Goal: Information Seeking & Learning: Check status

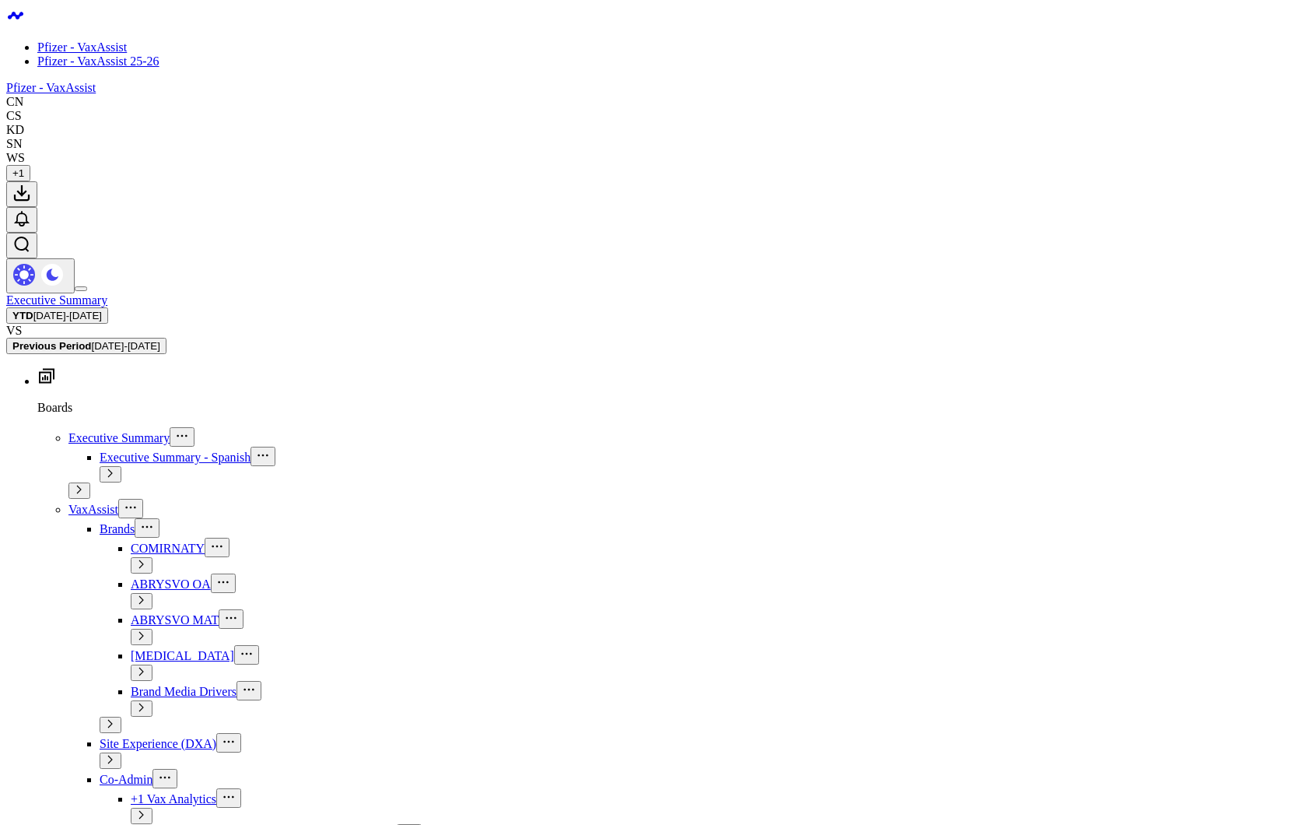
click at [103, 66] on link "Pfizer - VaxAssist 25-26" at bounding box center [98, 60] width 122 height 13
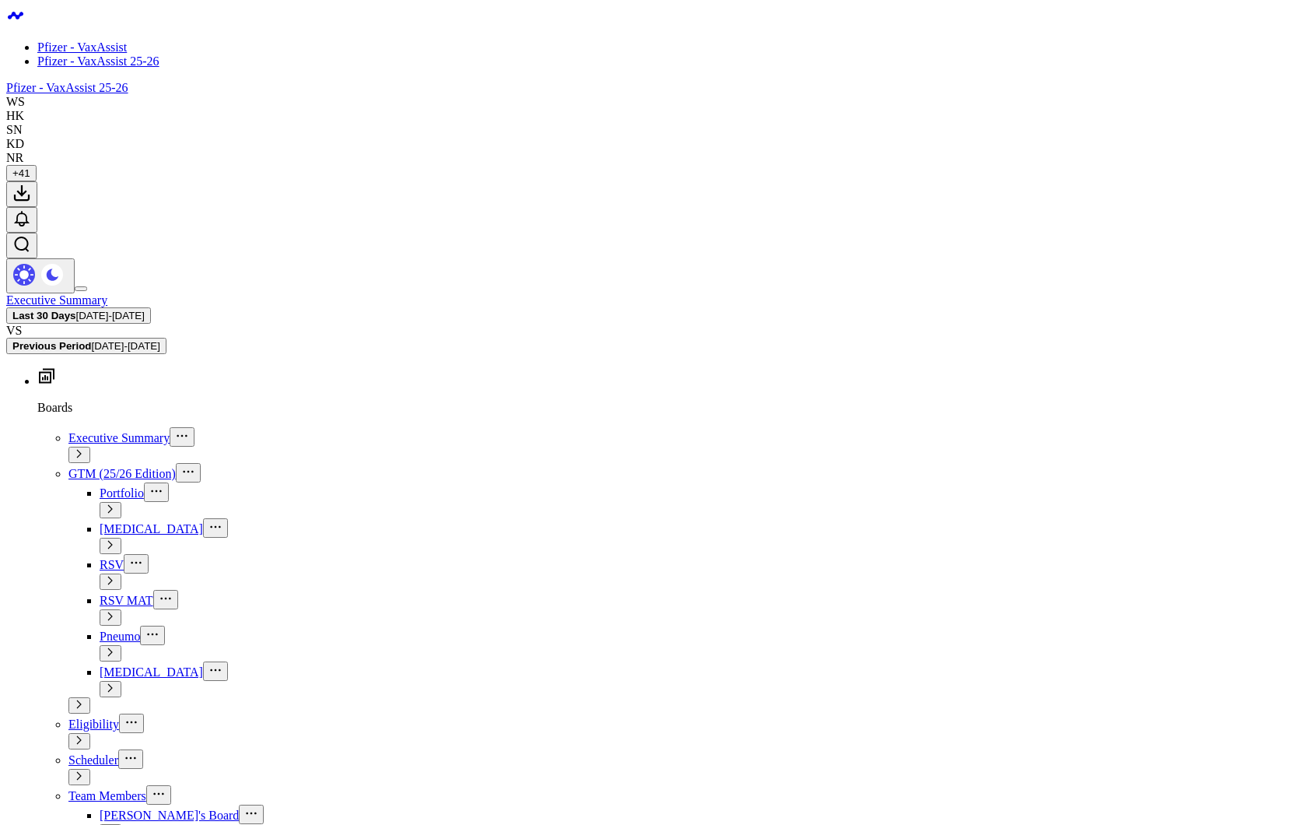
click at [76, 310] on b "Last 30 Days" at bounding box center [44, 316] width 64 height 12
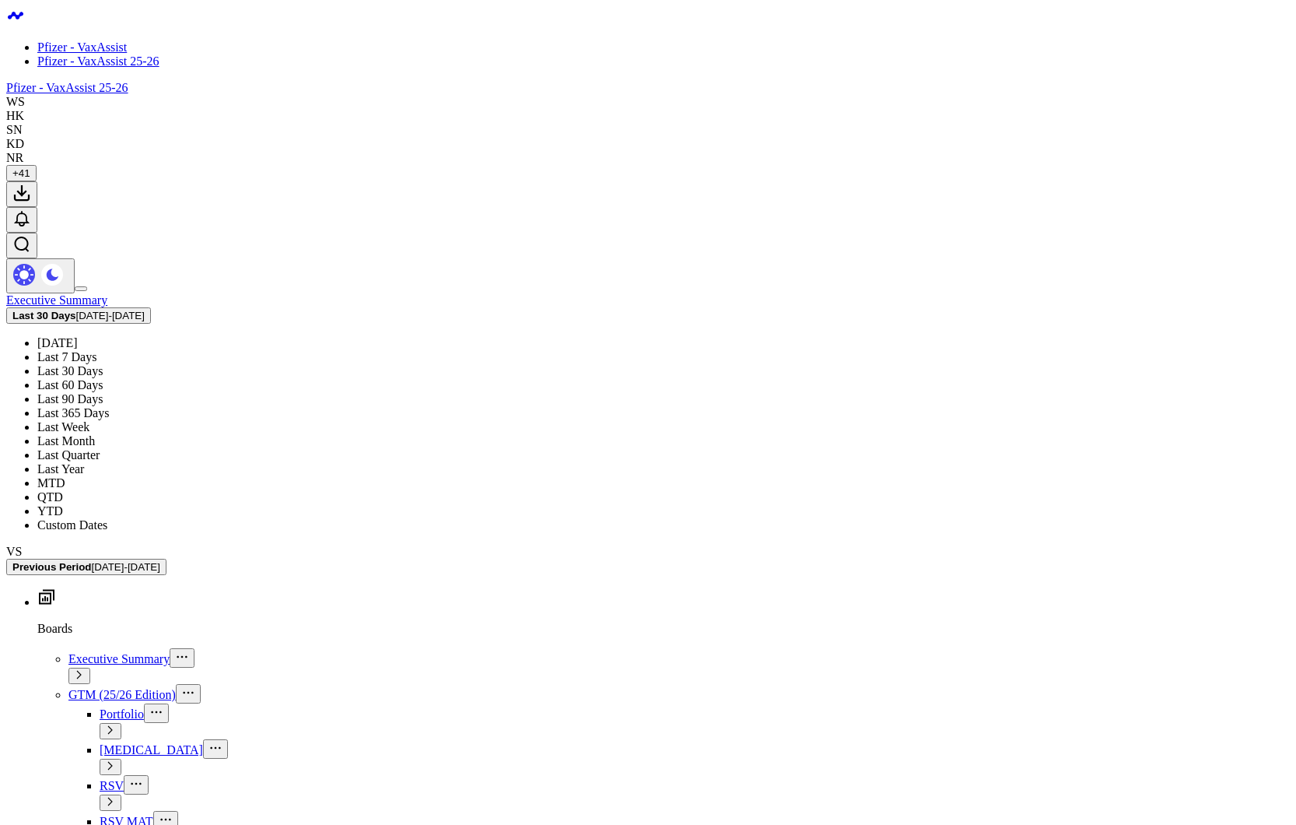
click at [107, 518] on link "Custom Dates" at bounding box center [72, 524] width 70 height 13
select select "7"
select select "2025"
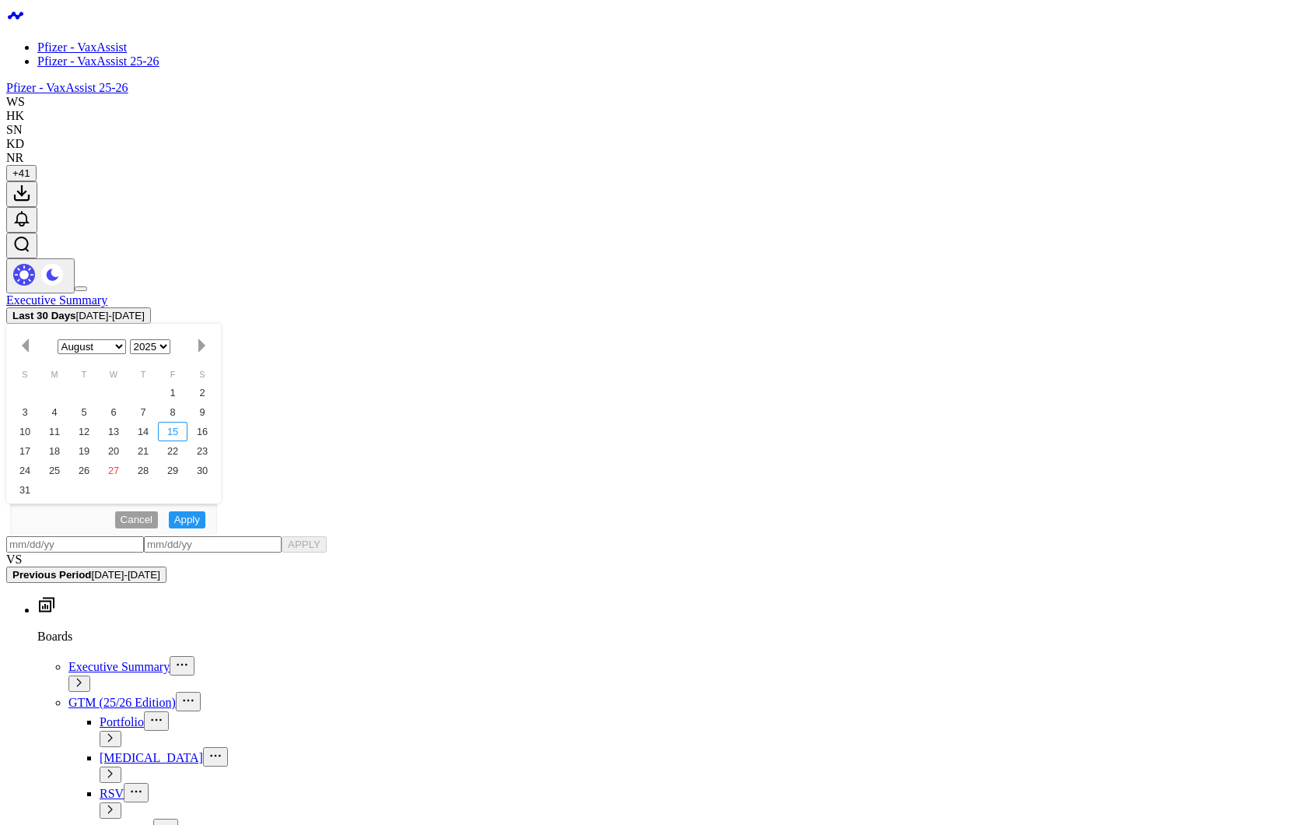
click at [188, 422] on div "15" at bounding box center [173, 431] width 30 height 19
type input "[DATE]"
select select "7"
select select "2025"
click at [128, 461] on div "27" at bounding box center [114, 470] width 30 height 19
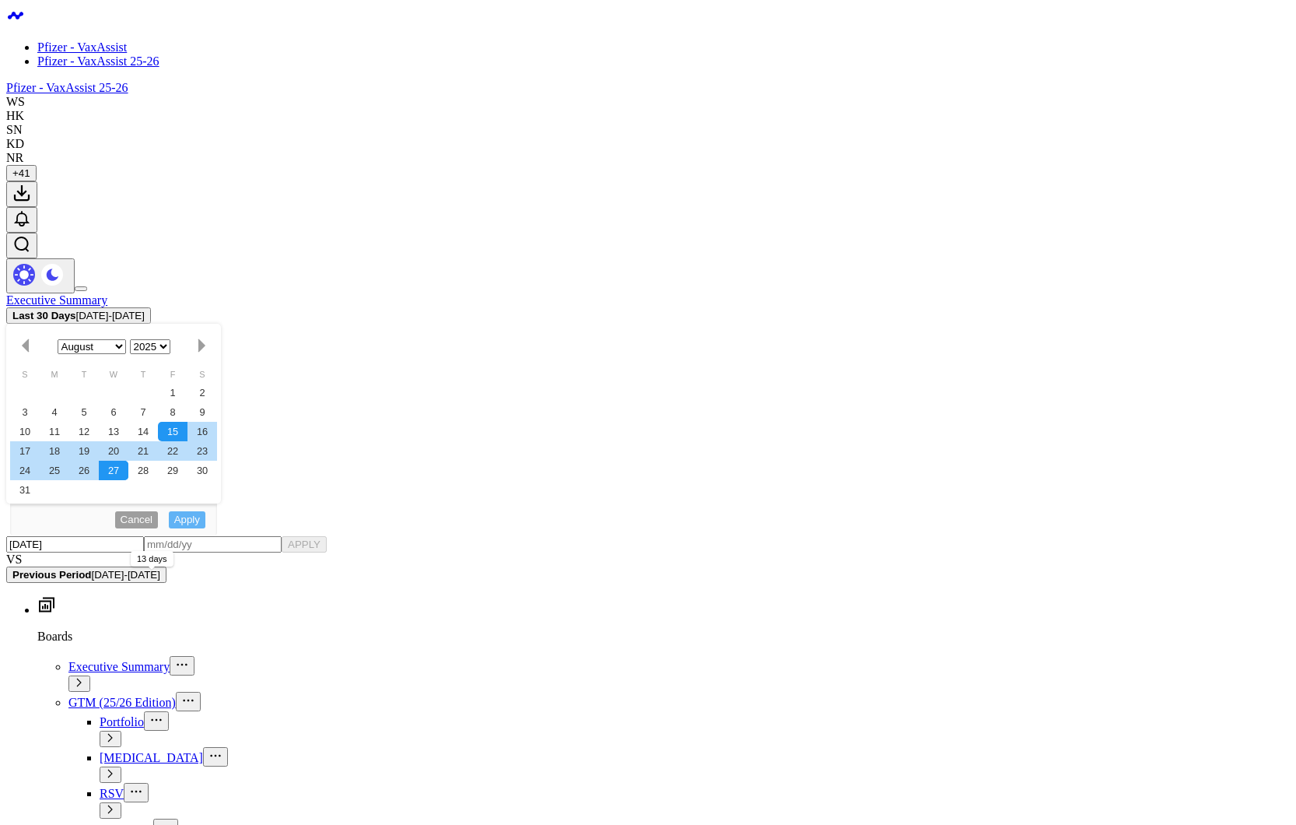
type input "[DATE]"
select select "7"
select select "2025"
click at [327, 536] on button "APPLY" at bounding box center [304, 544] width 45 height 16
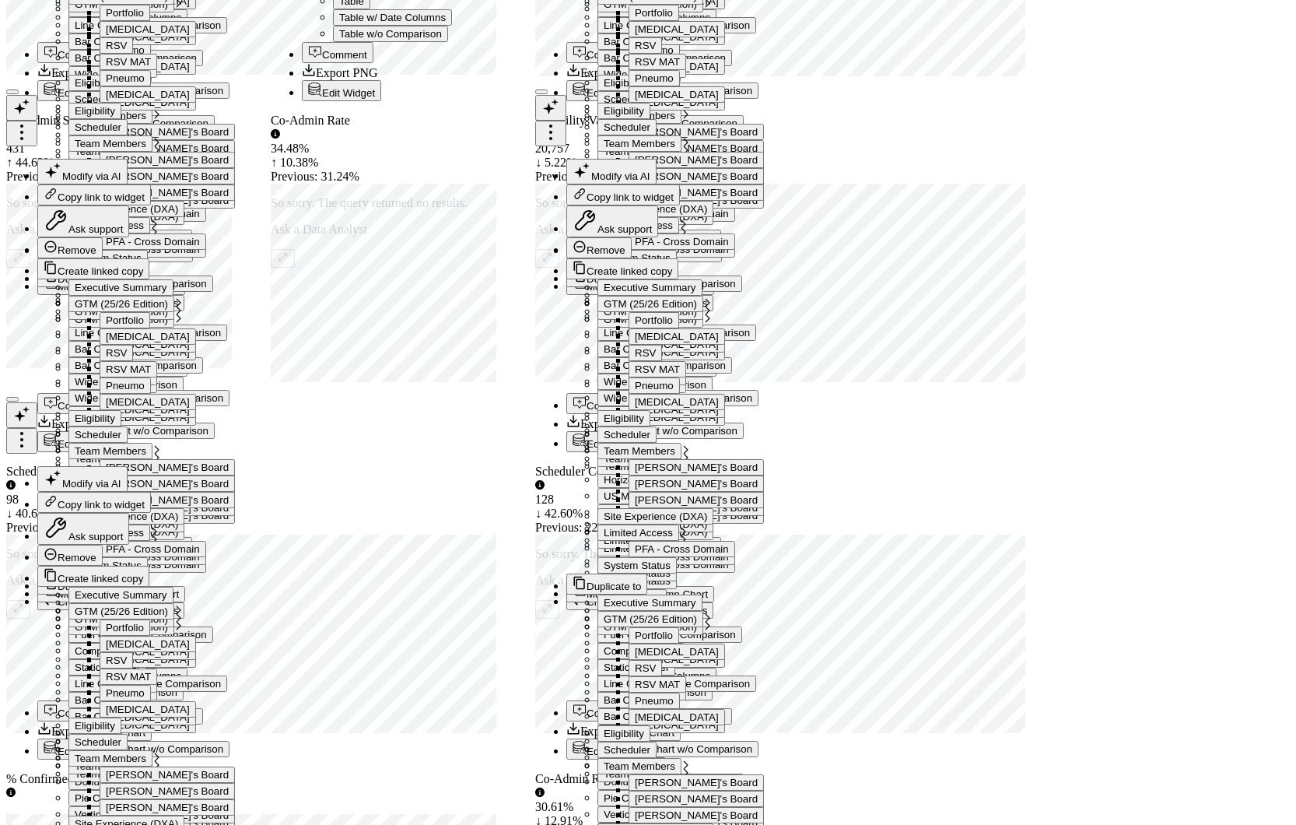
scroll to position [3969, 0]
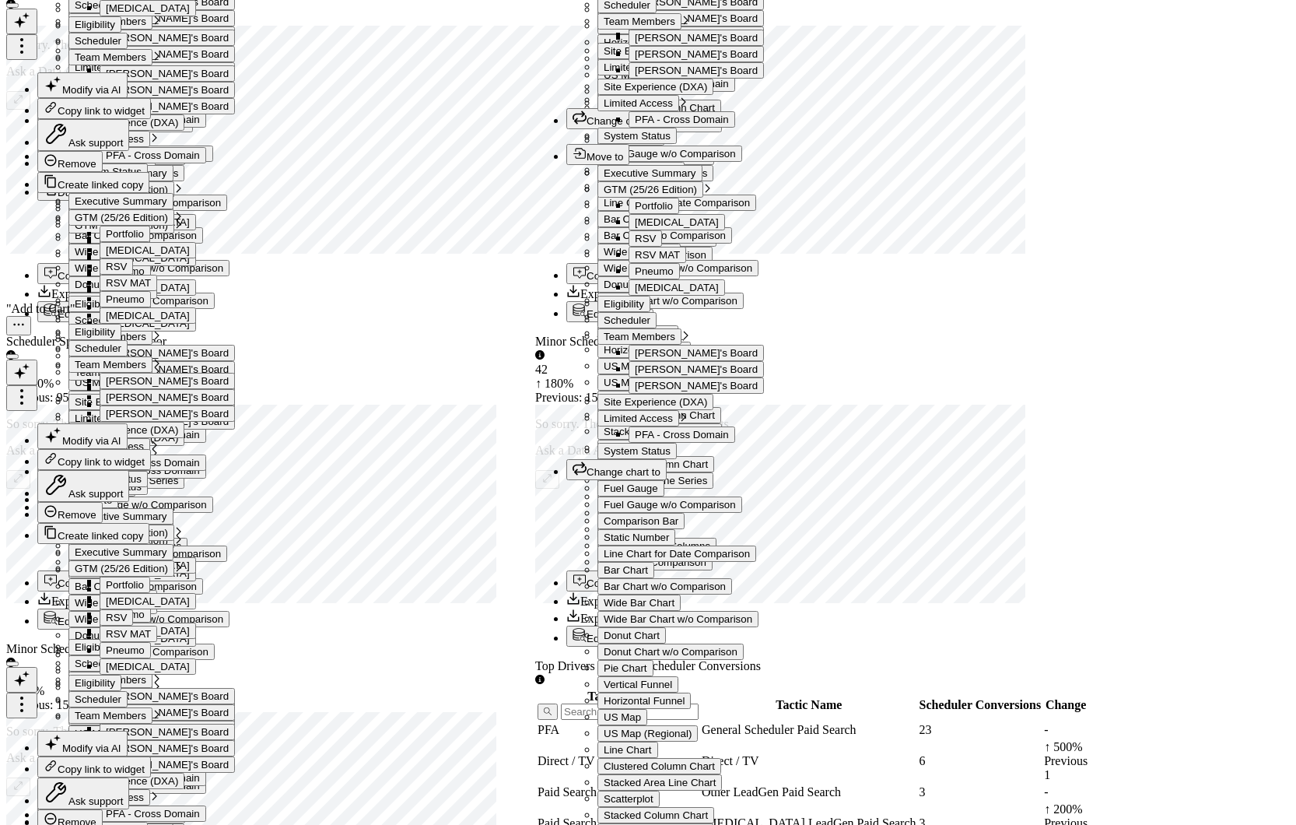
scroll to position [4032, 0]
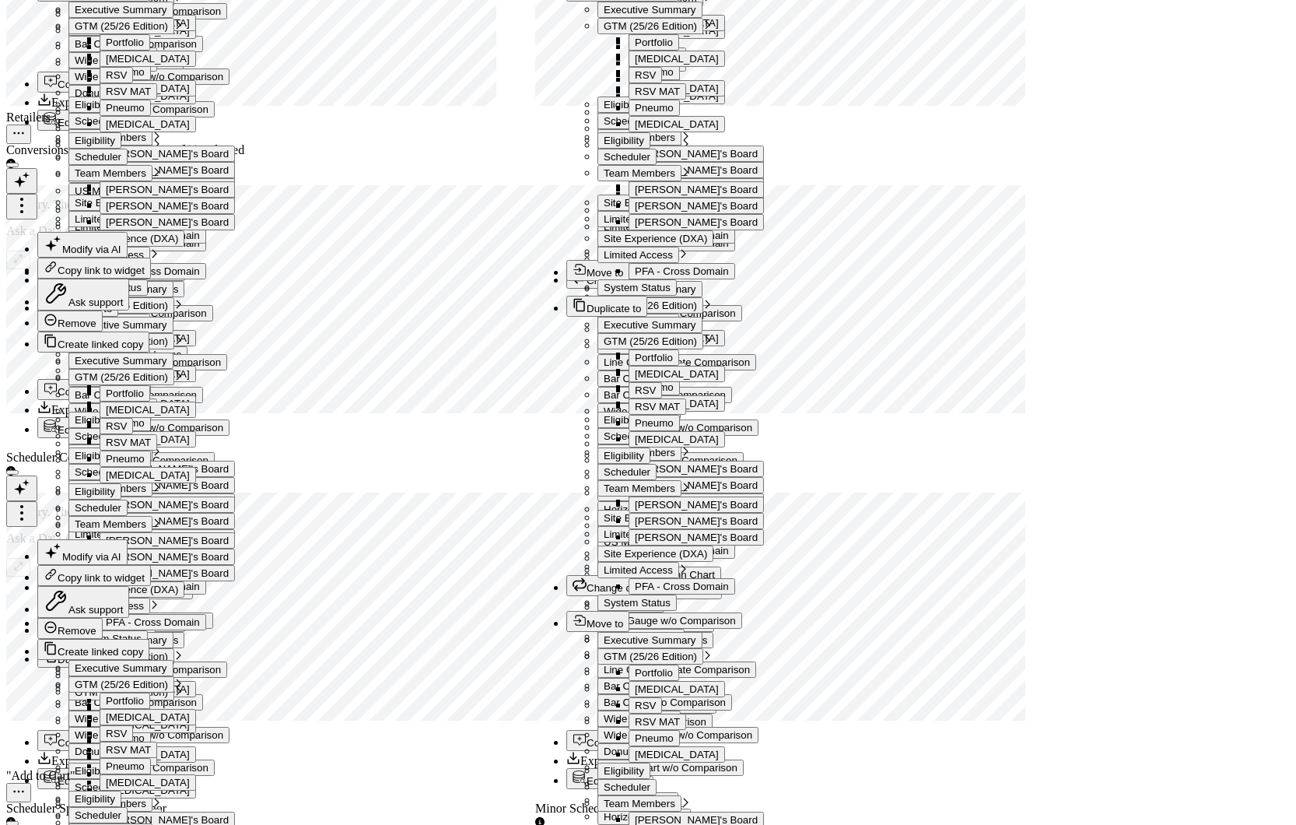
click at [1184, 259] on div "SCHEDULER Modify via AI Copy link to widget Ask support Remove Create linked co…" at bounding box center [648, 593] width 1284 height 6145
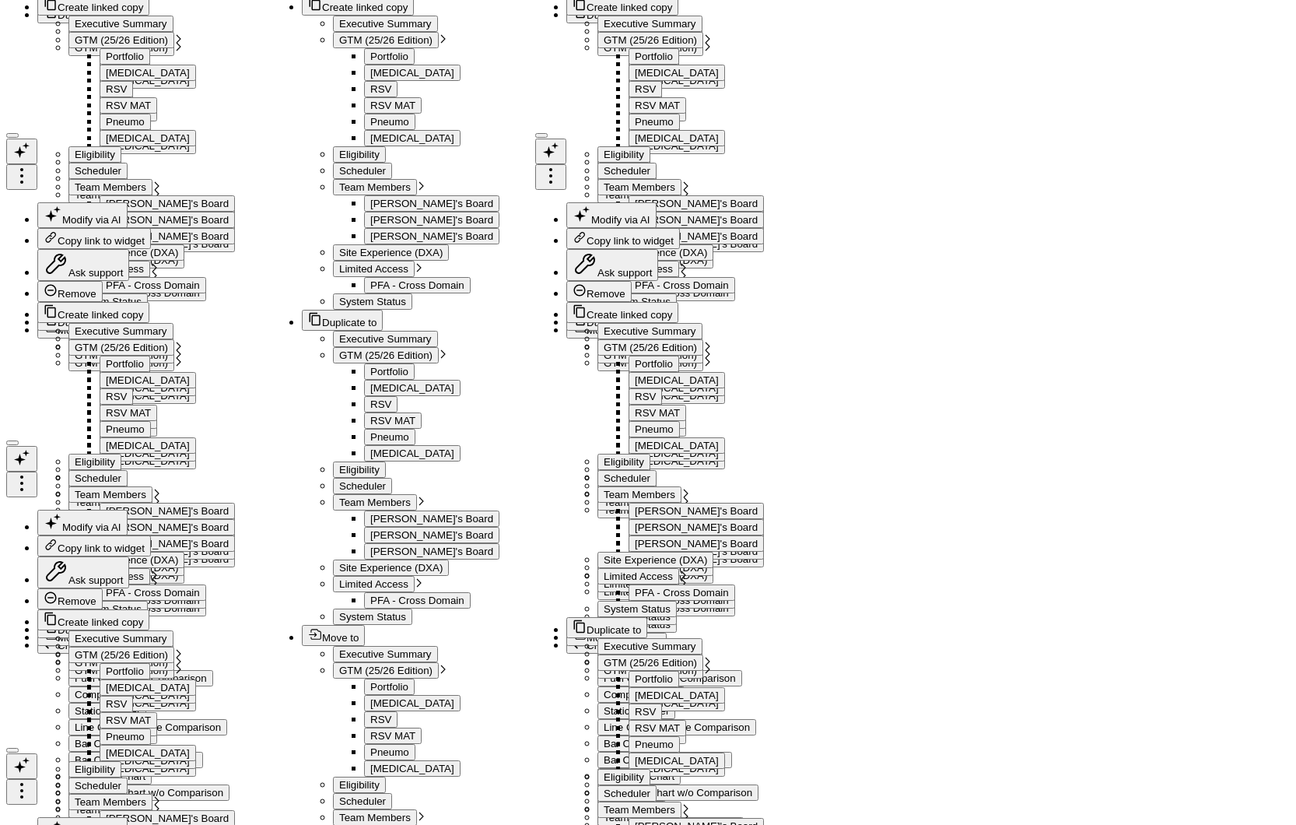
scroll to position [2008, 0]
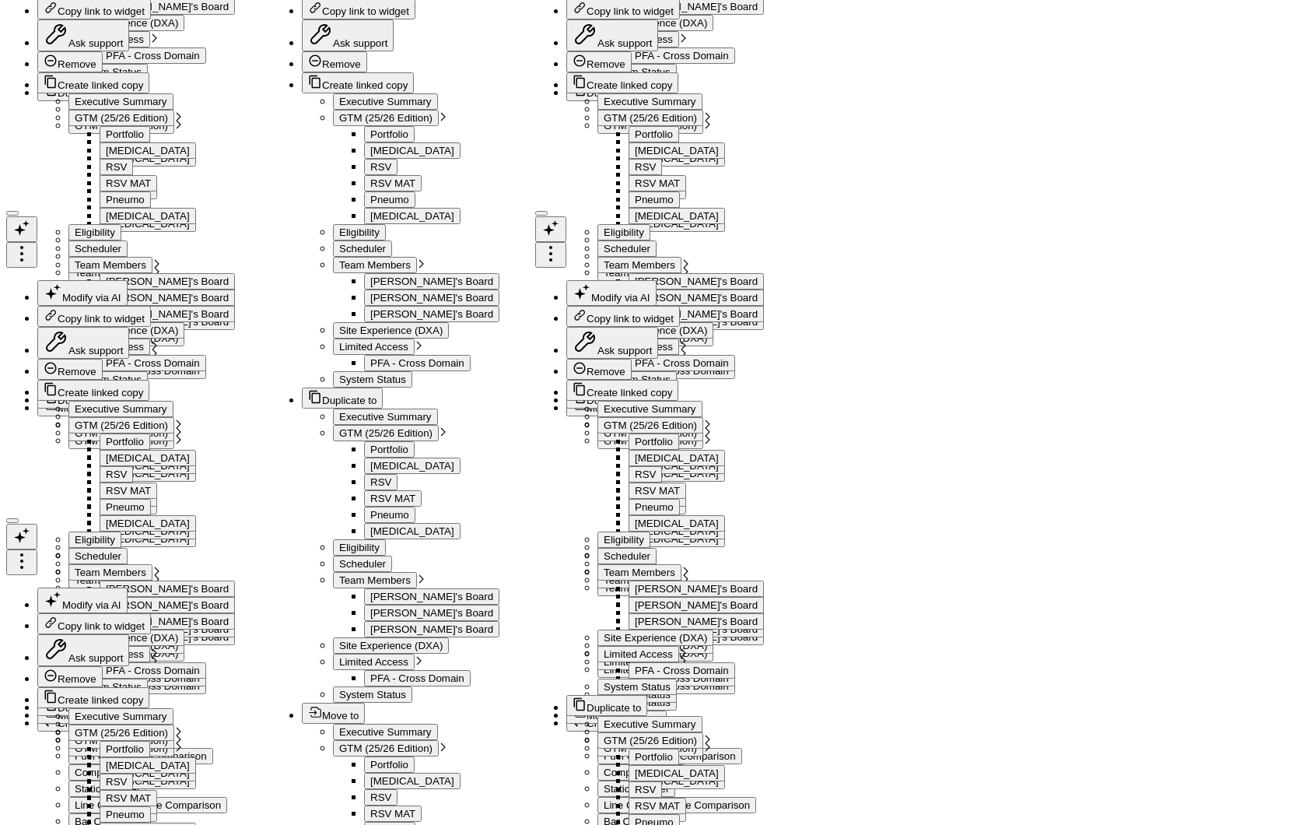
drag, startPoint x: 1255, startPoint y: 184, endPoint x: 1216, endPoint y: 188, distance: 40.0
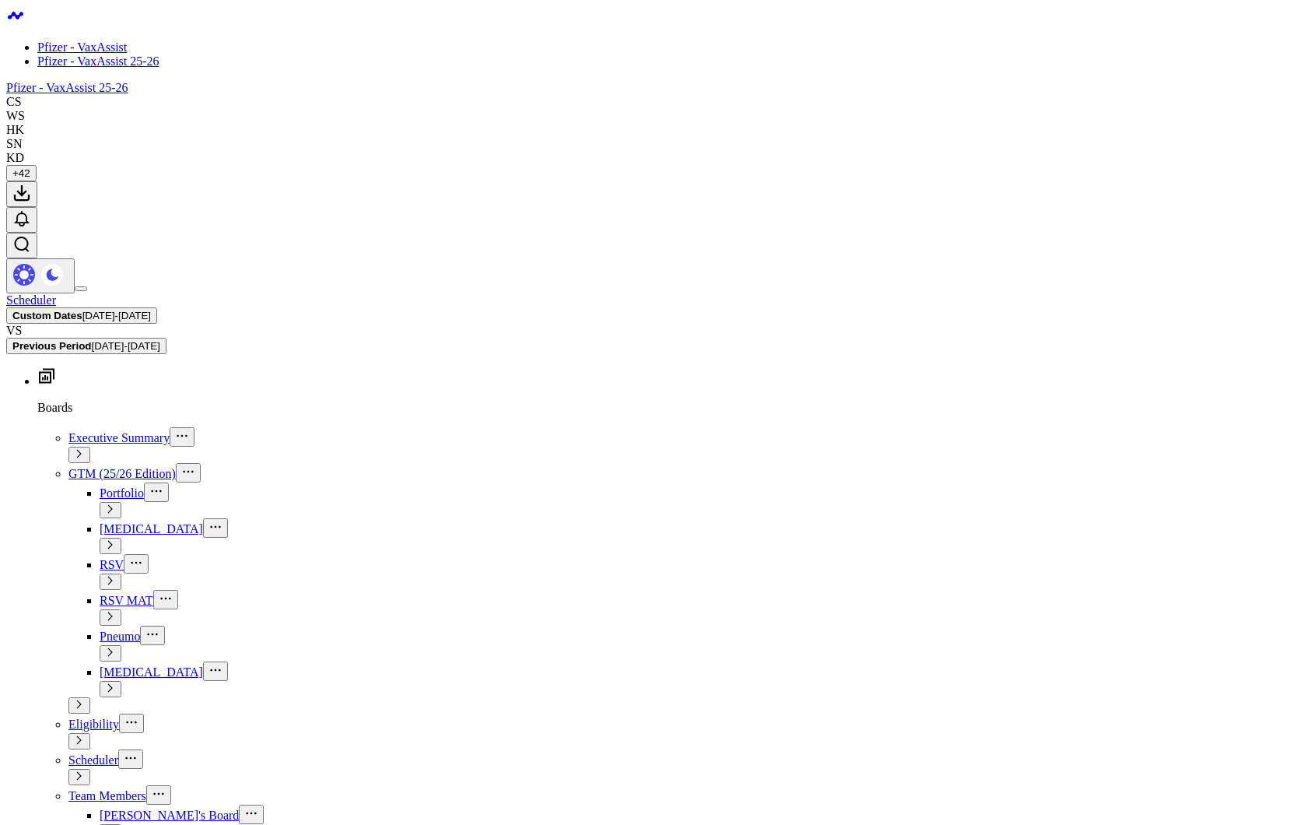
click at [1164, 293] on div "Scheduler Custom Dates [DATE] - [DATE] VS Previous Period [DATE] - [DATE]" at bounding box center [648, 323] width 1284 height 61
click at [160, 340] on span "[DATE] - [DATE]" at bounding box center [125, 346] width 68 height 12
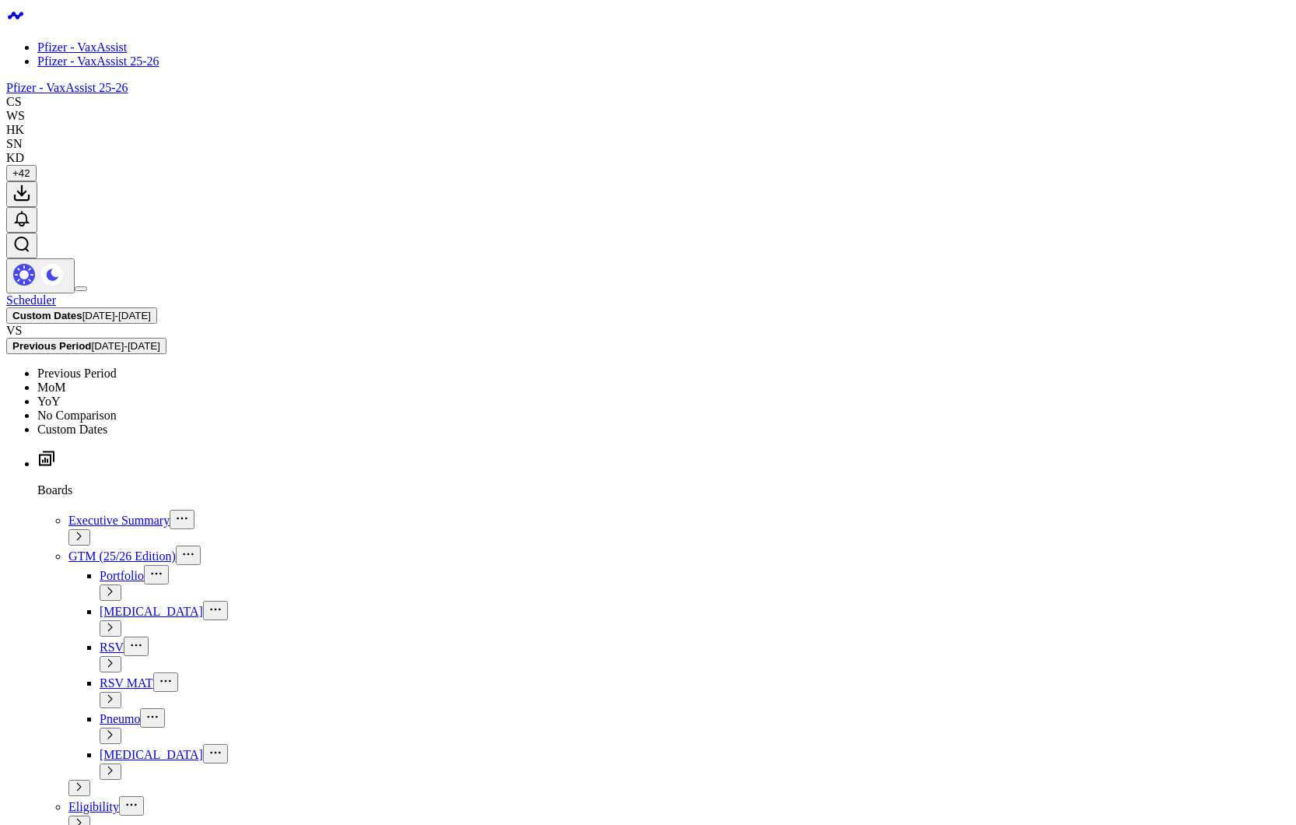
click at [117, 409] on link "No Comparison" at bounding box center [76, 415] width 79 height 13
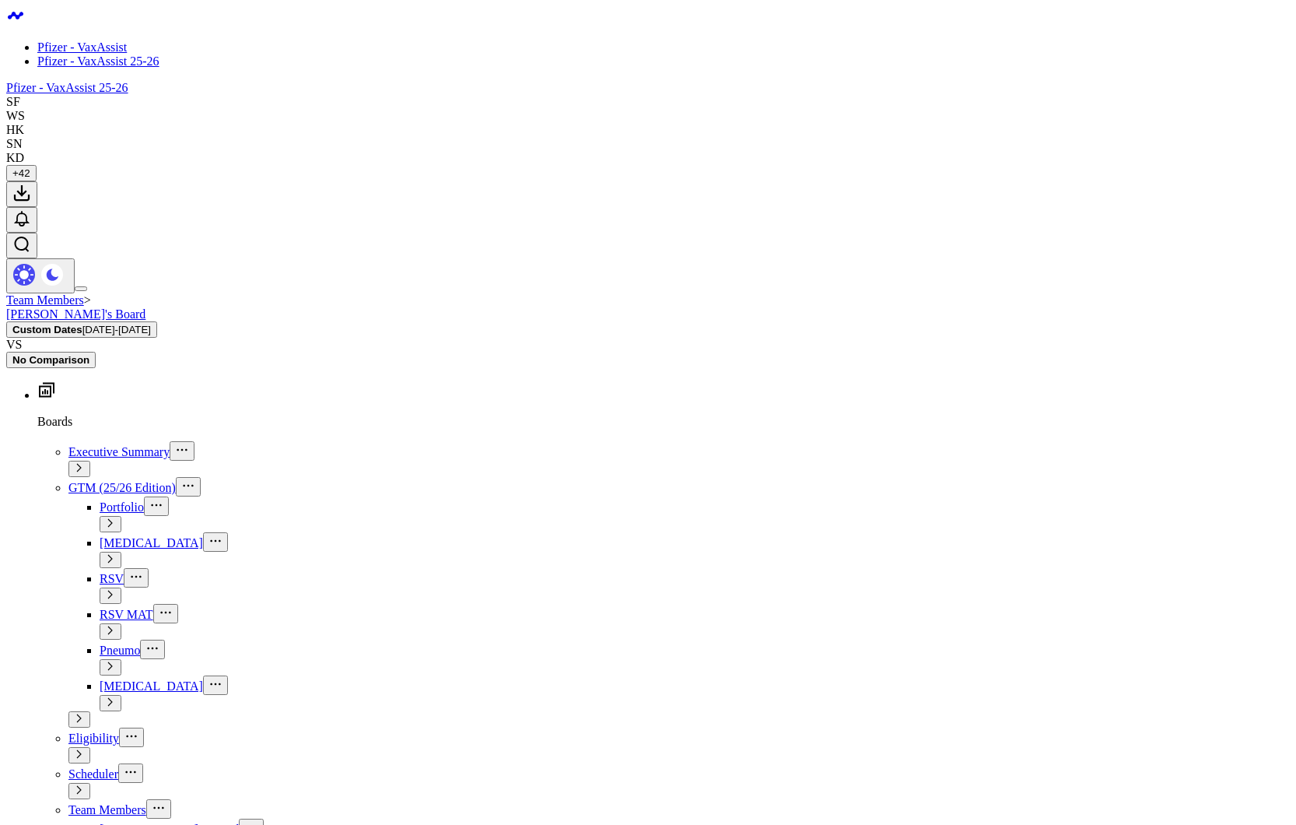
scroll to position [4025, 0]
click at [84, 714] on icon at bounding box center [79, 718] width 9 height 9
click at [115, 445] on span "Executive Summary" at bounding box center [118, 451] width 101 height 13
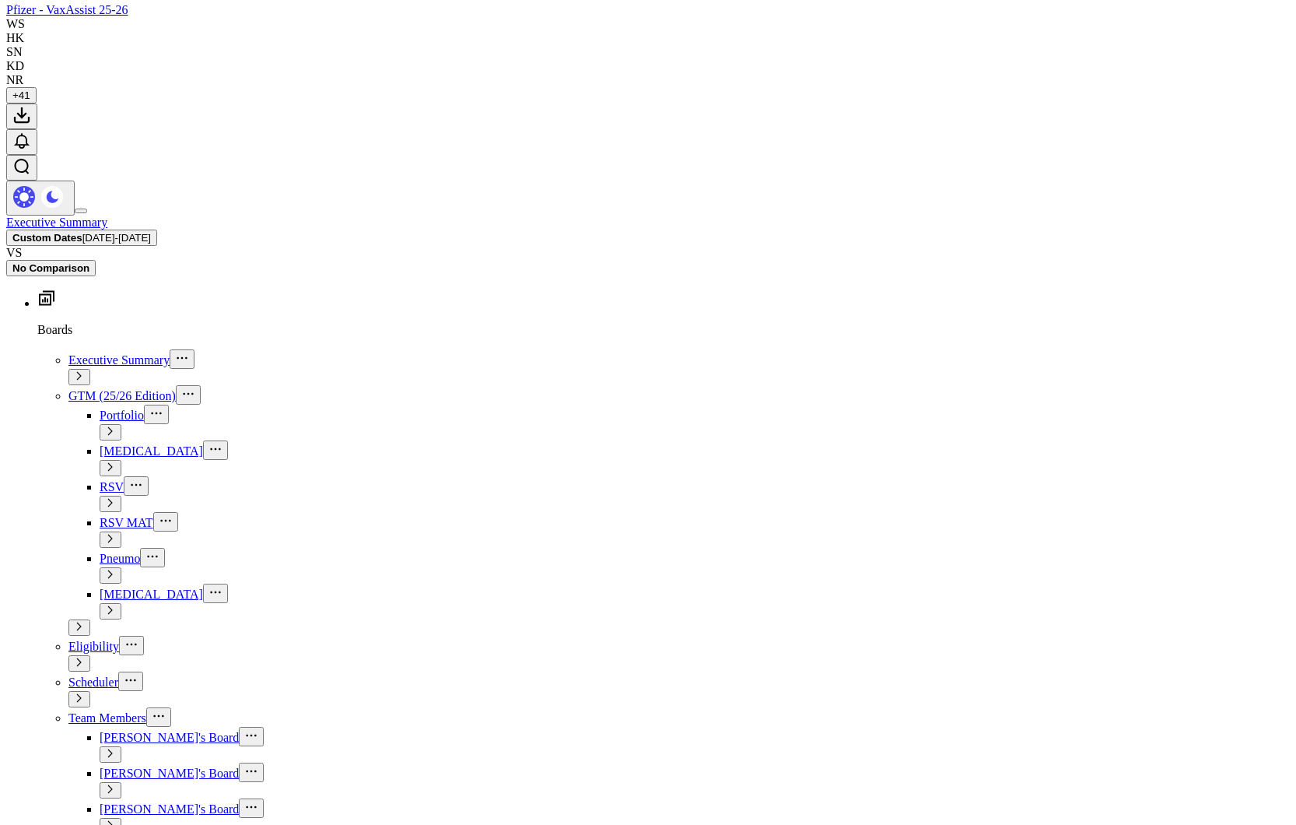
scroll to position [0, 0]
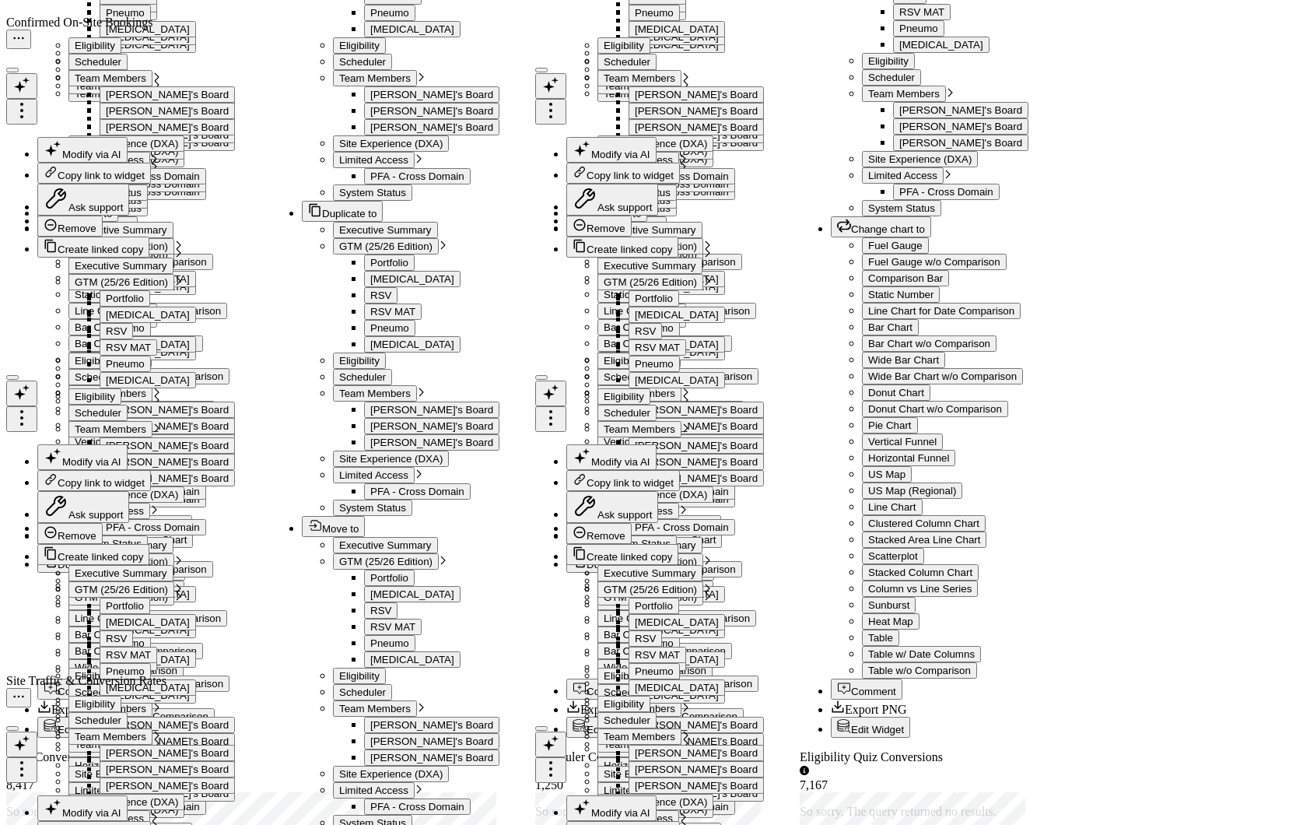
scroll to position [2585, 0]
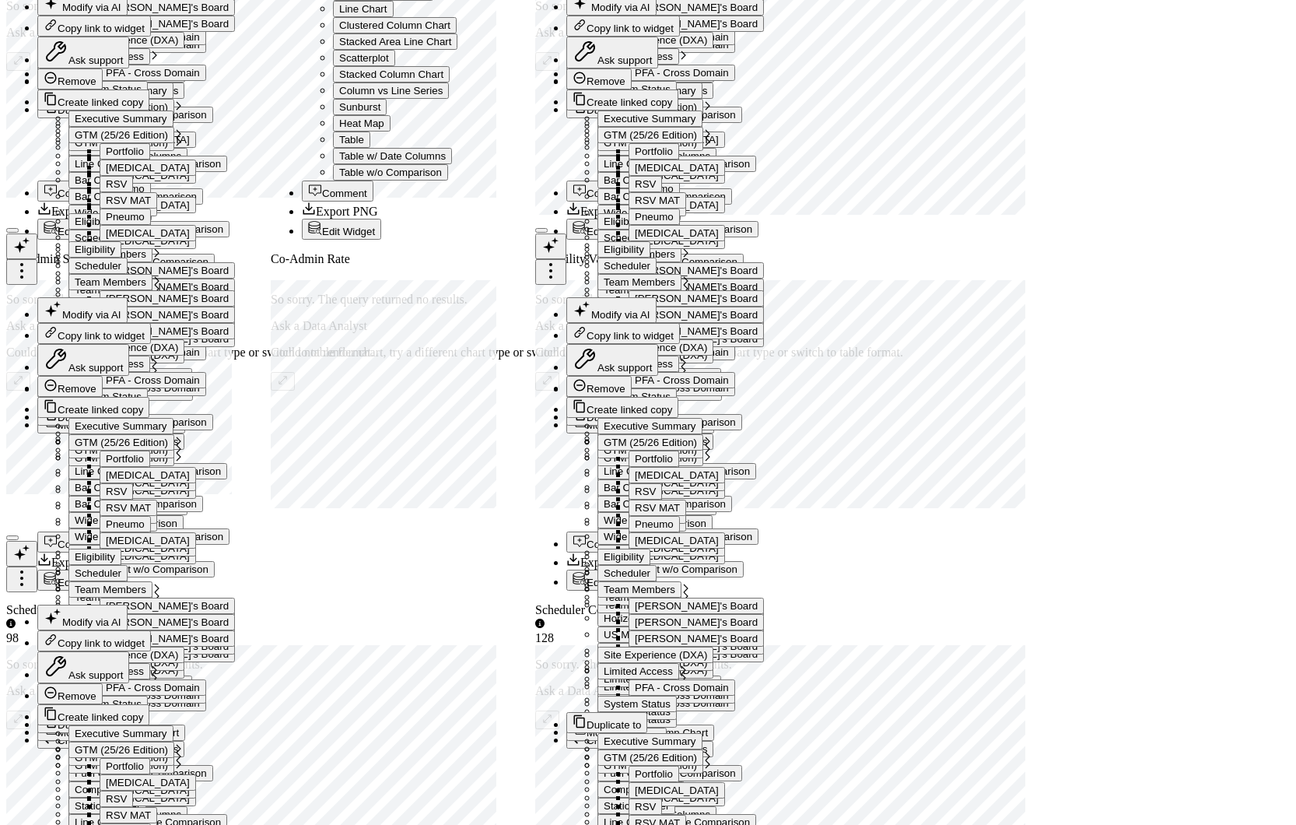
scroll to position [0, 0]
